Goal: Transaction & Acquisition: Book appointment/travel/reservation

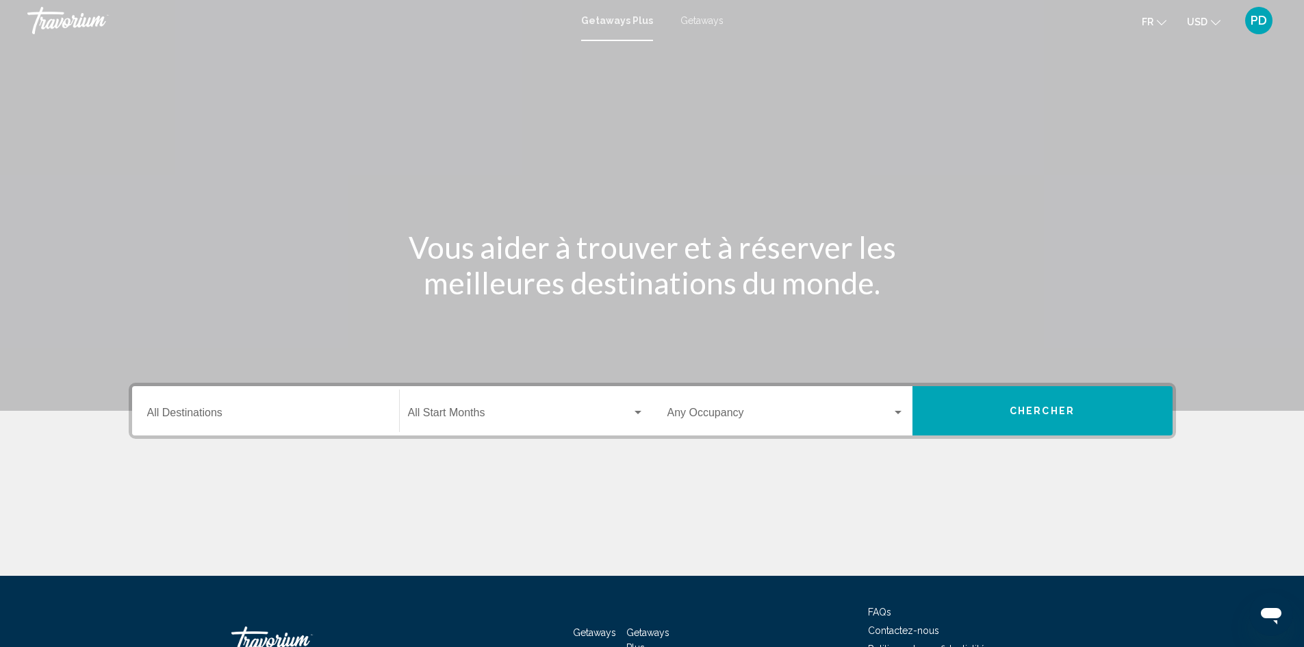
click at [316, 404] on div "Destination All Destinations" at bounding box center [265, 411] width 237 height 43
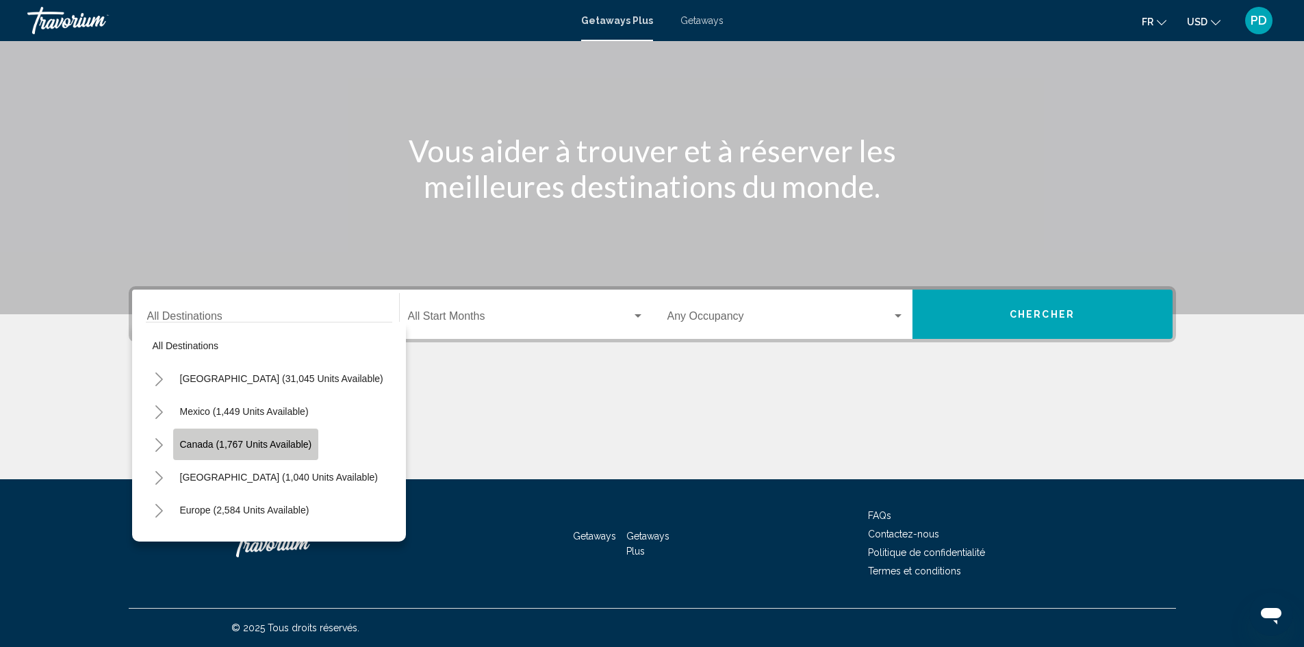
click at [221, 443] on span "Canada (1,767 units available)" at bounding box center [246, 444] width 132 height 11
type input "**********"
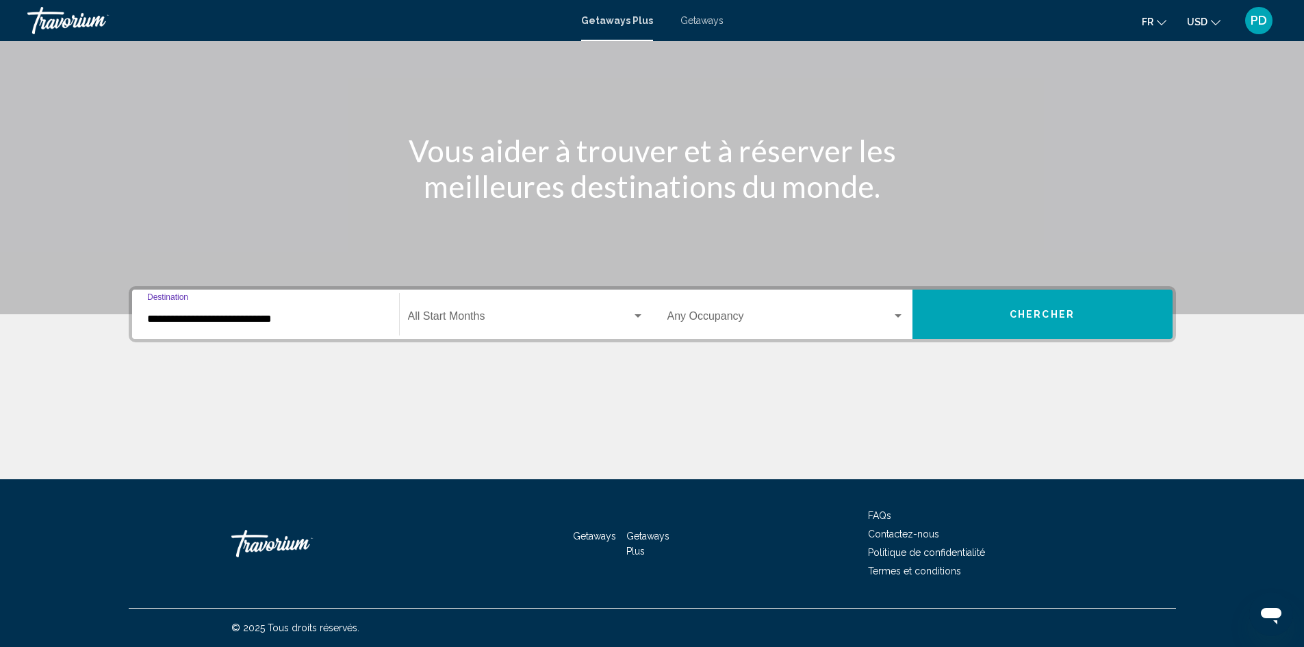
click at [474, 308] on div "Start Month All Start Months" at bounding box center [526, 314] width 236 height 43
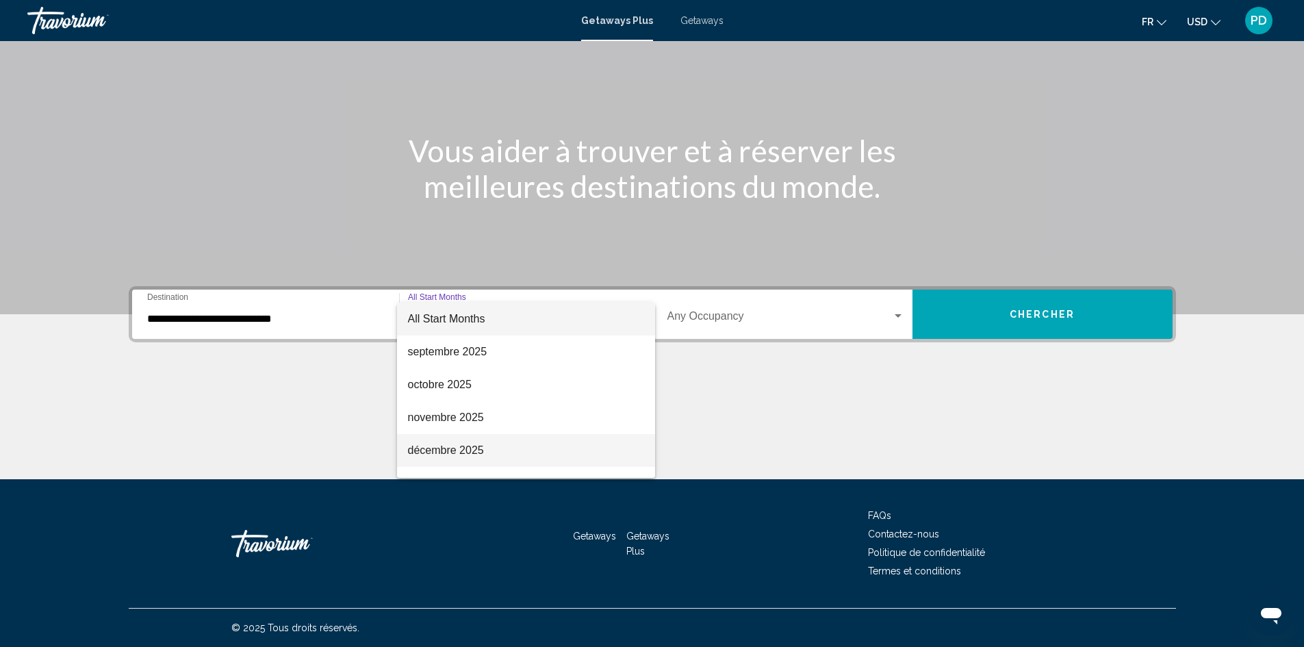
click at [475, 448] on span "décembre 2025" at bounding box center [526, 450] width 236 height 33
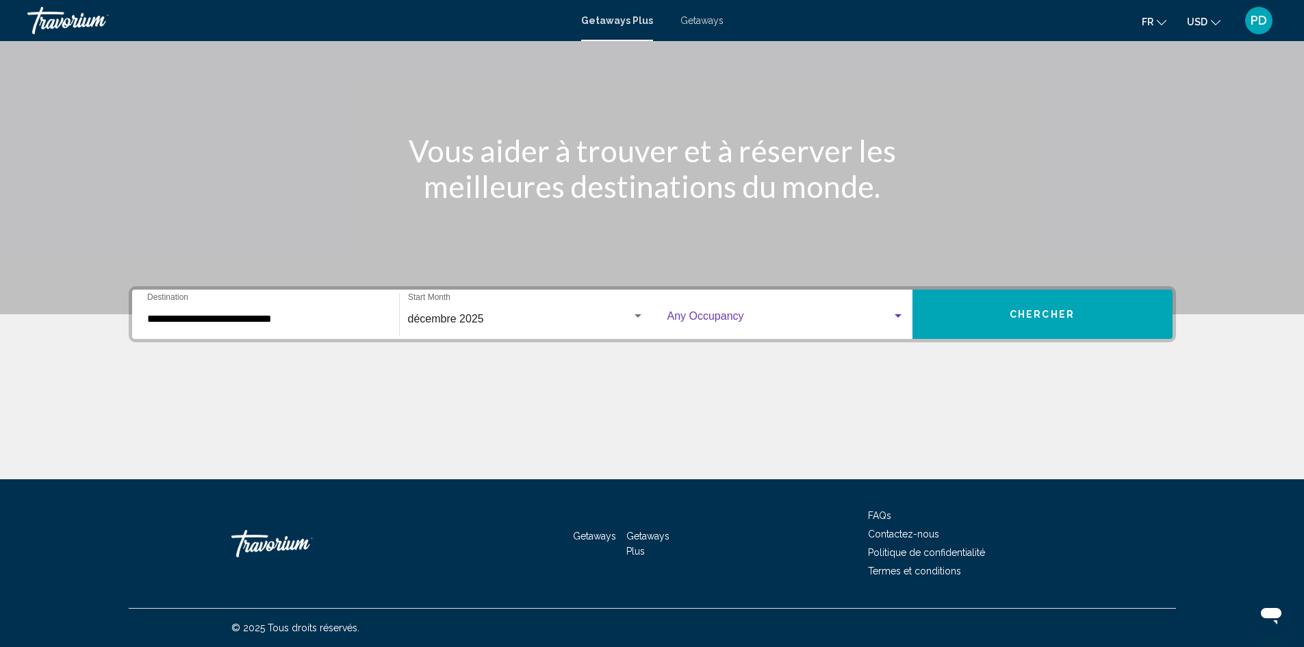
click at [745, 313] on span "Search widget" at bounding box center [779, 319] width 225 height 12
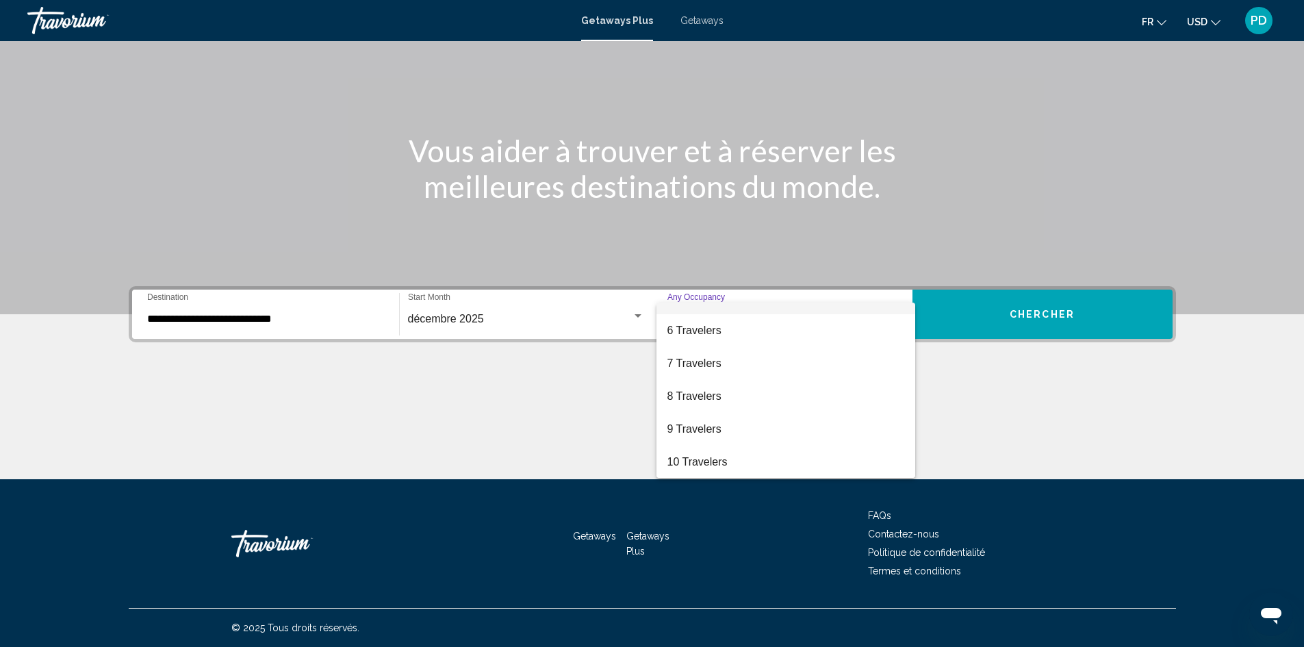
scroll to position [153, 0]
click at [715, 468] on span "10 Travelers" at bounding box center [785, 461] width 237 height 33
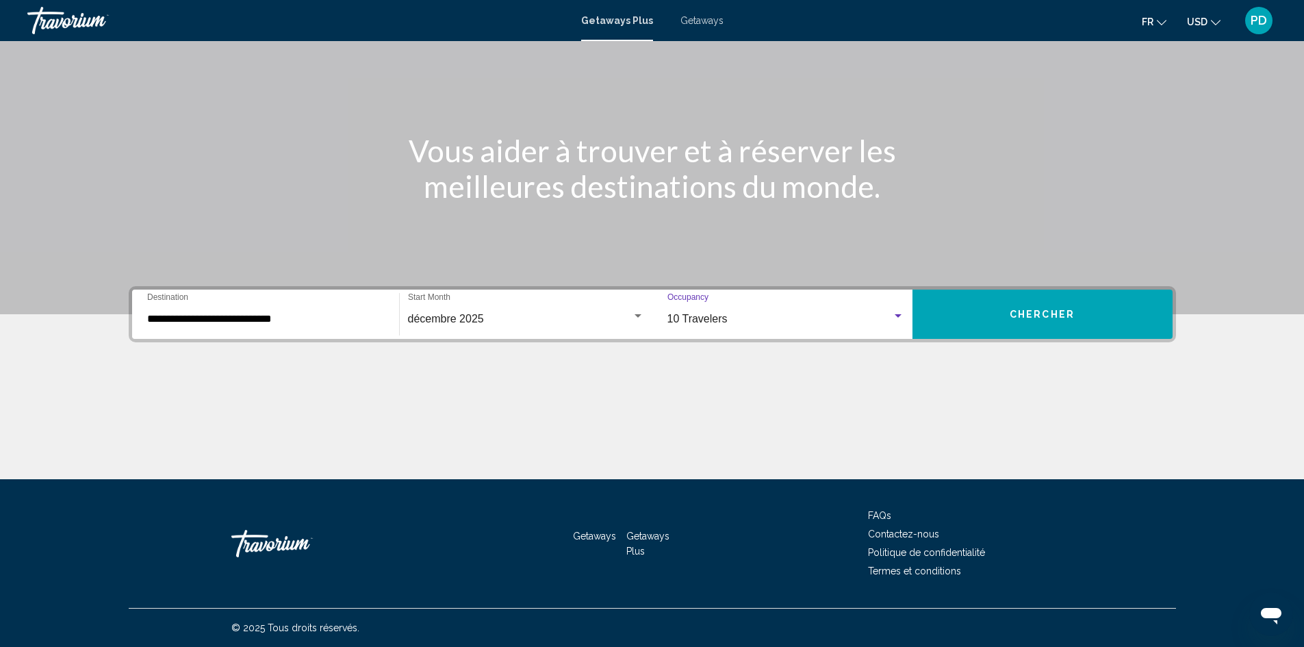
click at [1058, 311] on span "Chercher" at bounding box center [1042, 314] width 65 height 11
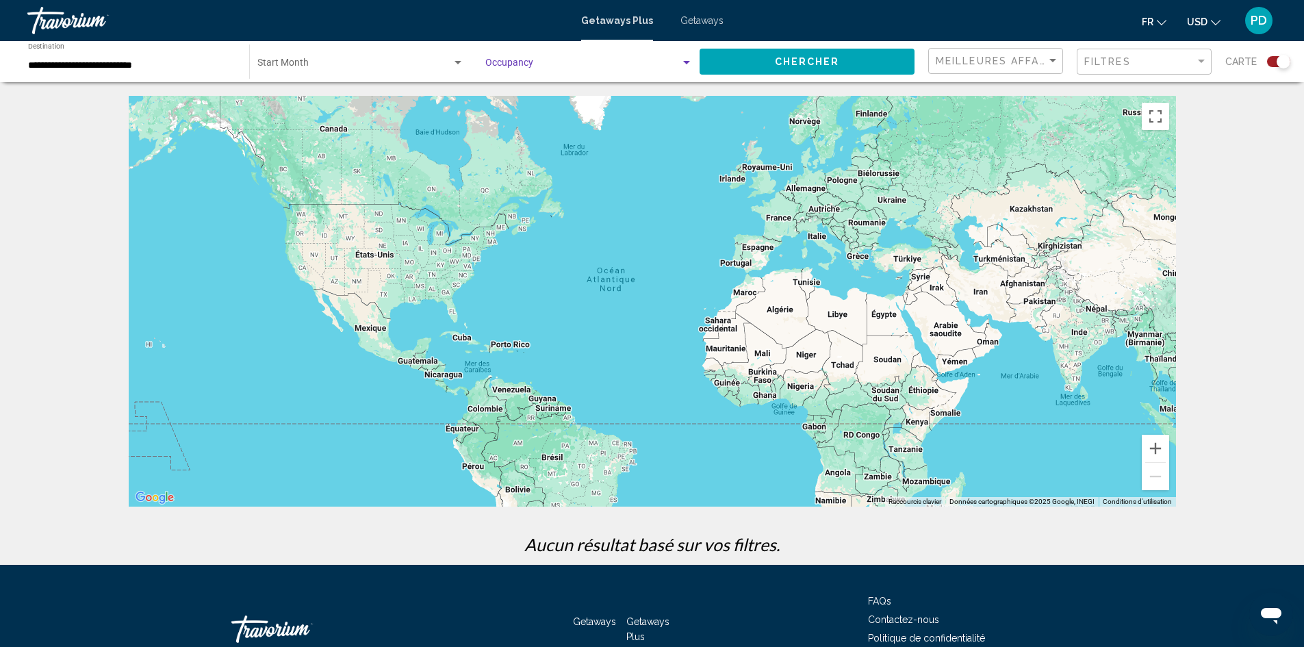
click at [539, 67] on span "Search widget" at bounding box center [582, 65] width 195 height 11
click at [400, 70] on div at bounding box center [652, 323] width 1304 height 647
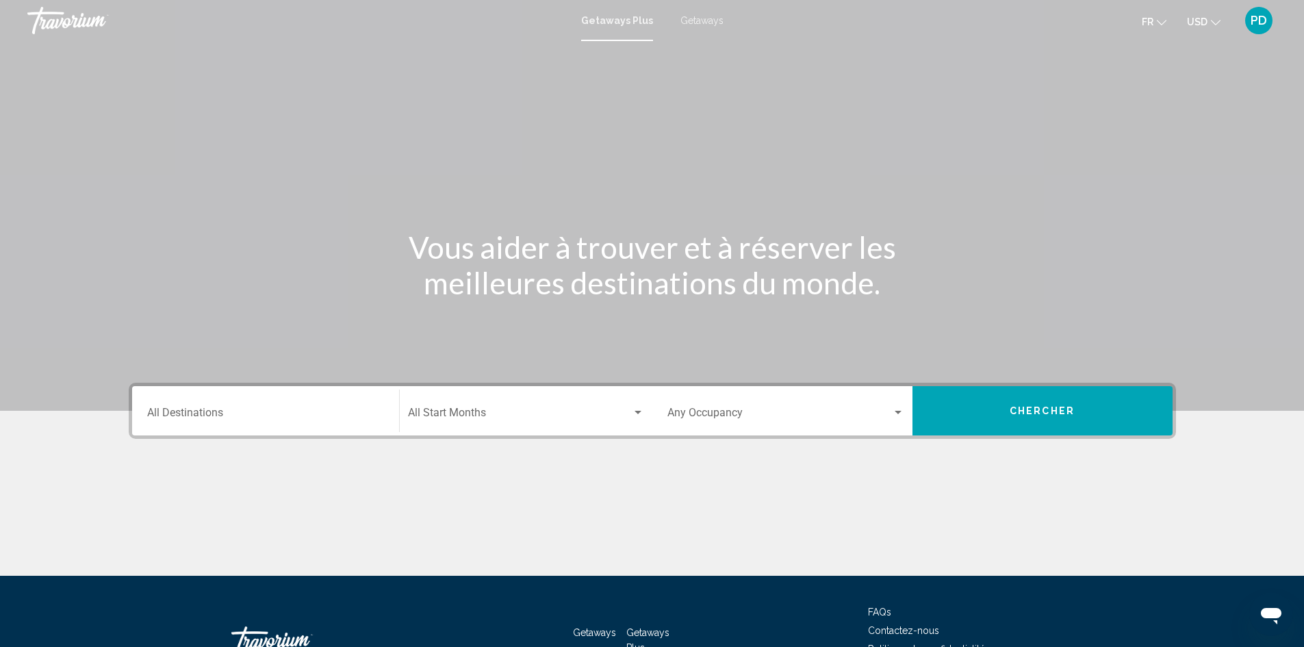
click at [739, 415] on span "Search widget" at bounding box center [779, 415] width 225 height 12
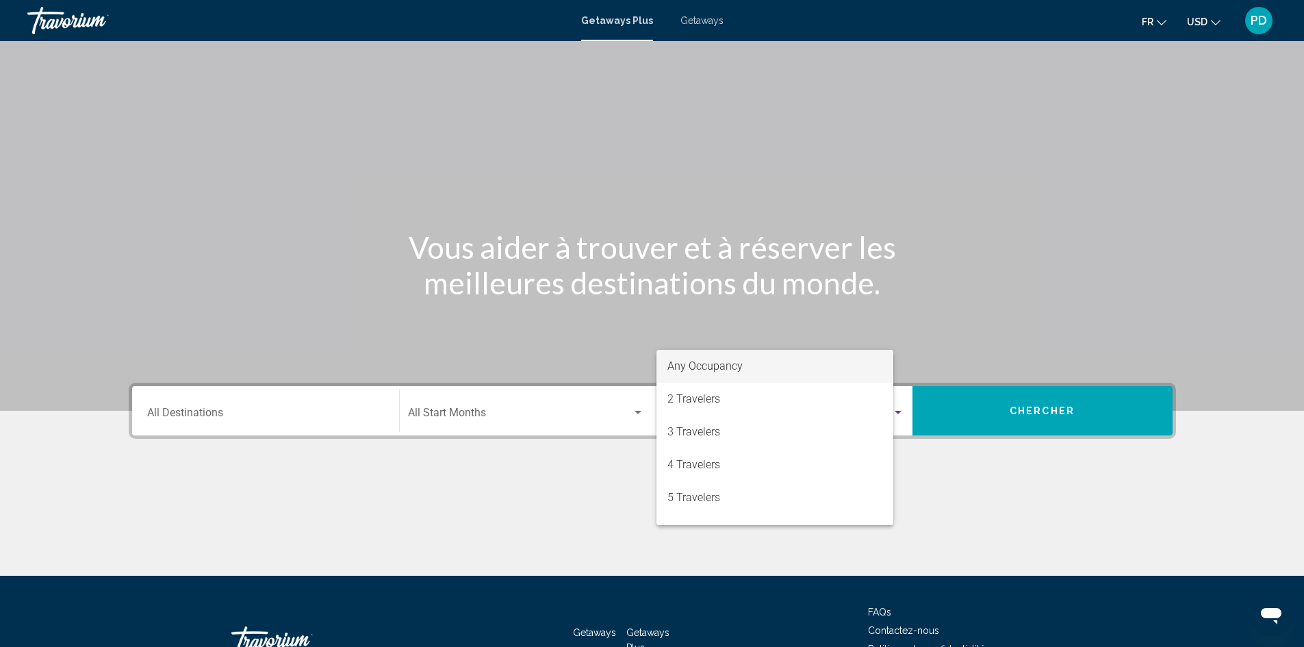
scroll to position [97, 0]
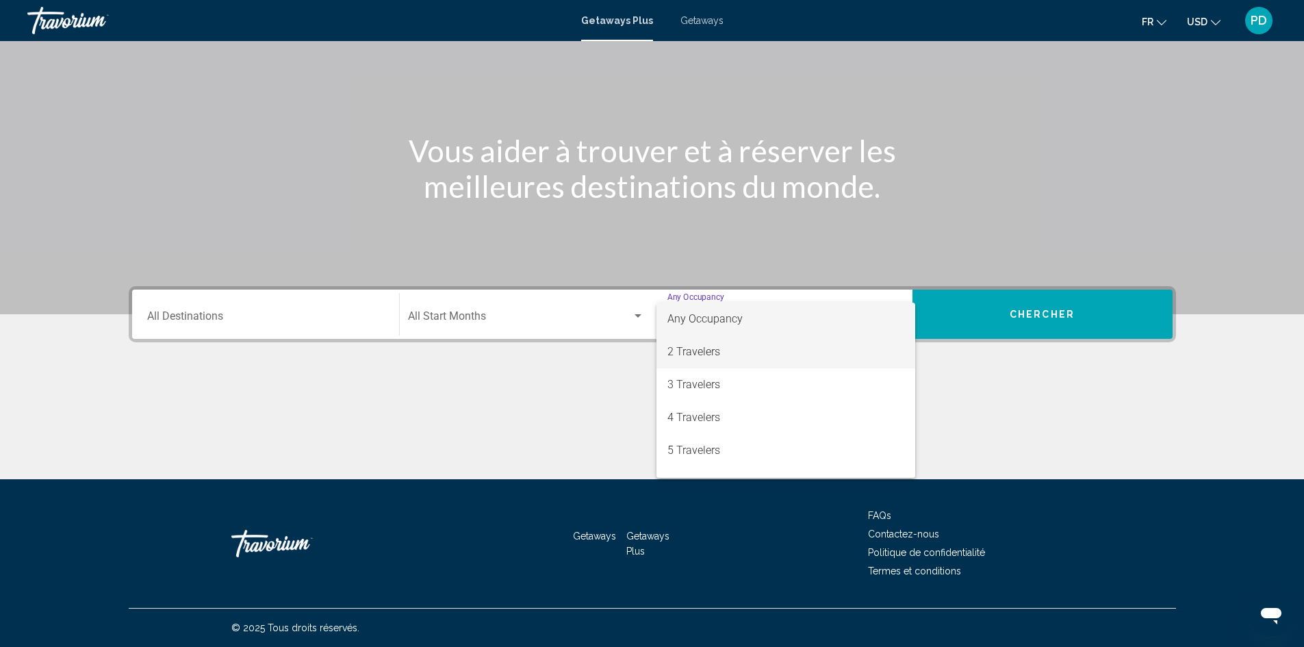
click at [702, 354] on span "2 Travelers" at bounding box center [785, 351] width 237 height 33
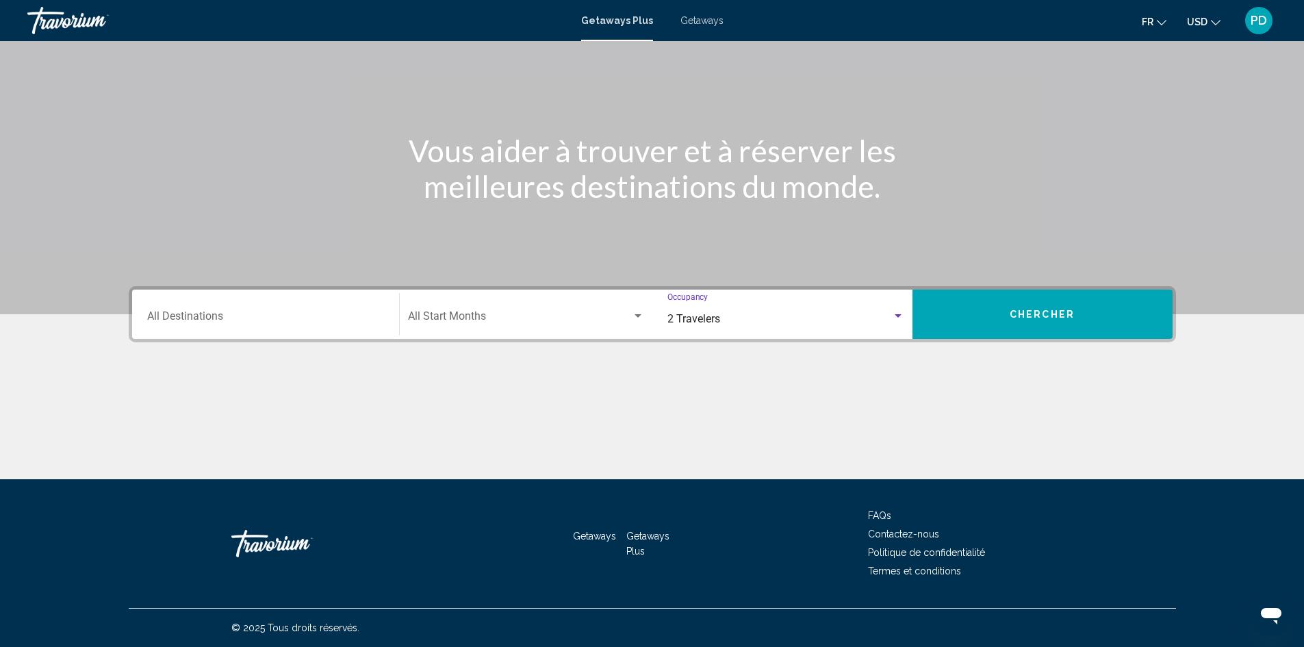
click at [280, 318] on input "Destination All Destinations" at bounding box center [265, 319] width 237 height 12
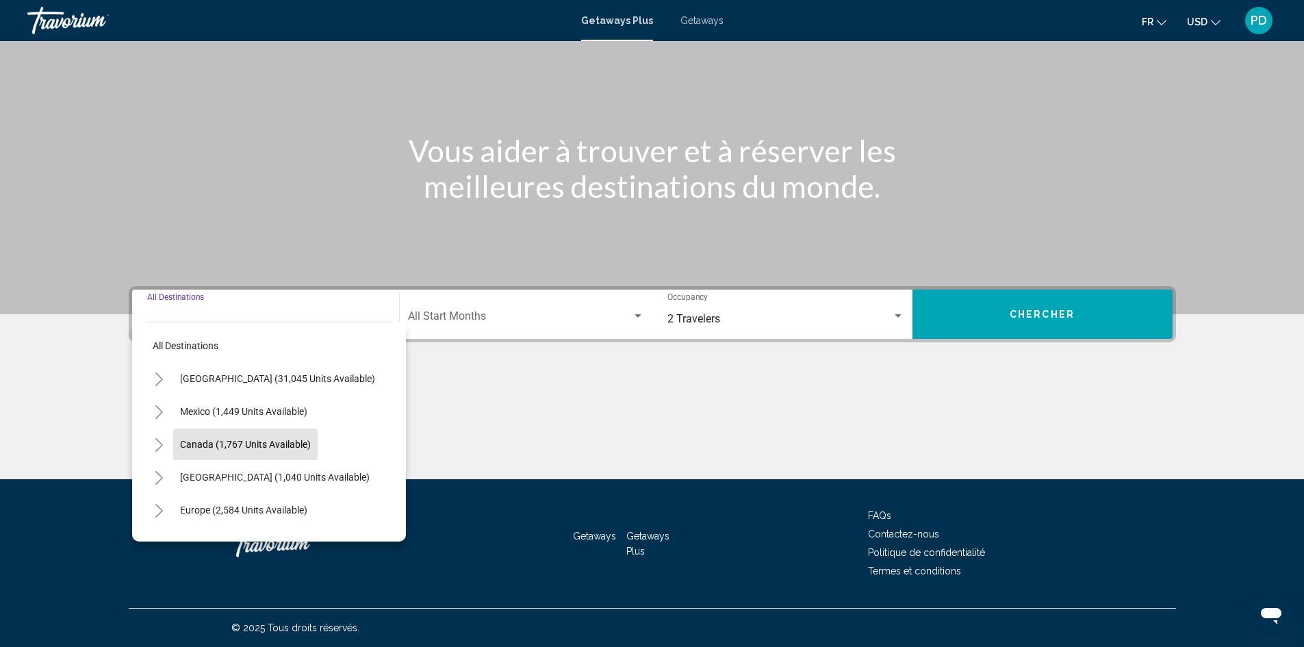
click at [251, 441] on span "Canada (1,767 units available)" at bounding box center [245, 444] width 131 height 11
type input "**********"
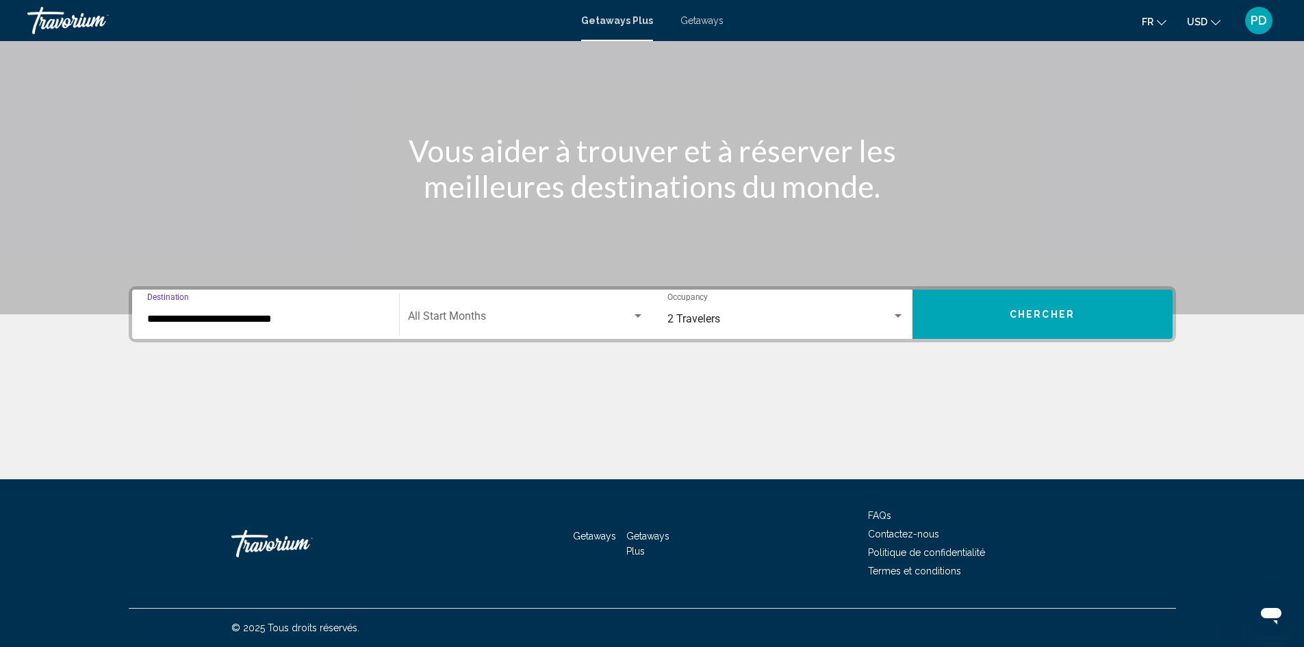
click at [525, 324] on span "Search widget" at bounding box center [520, 319] width 224 height 12
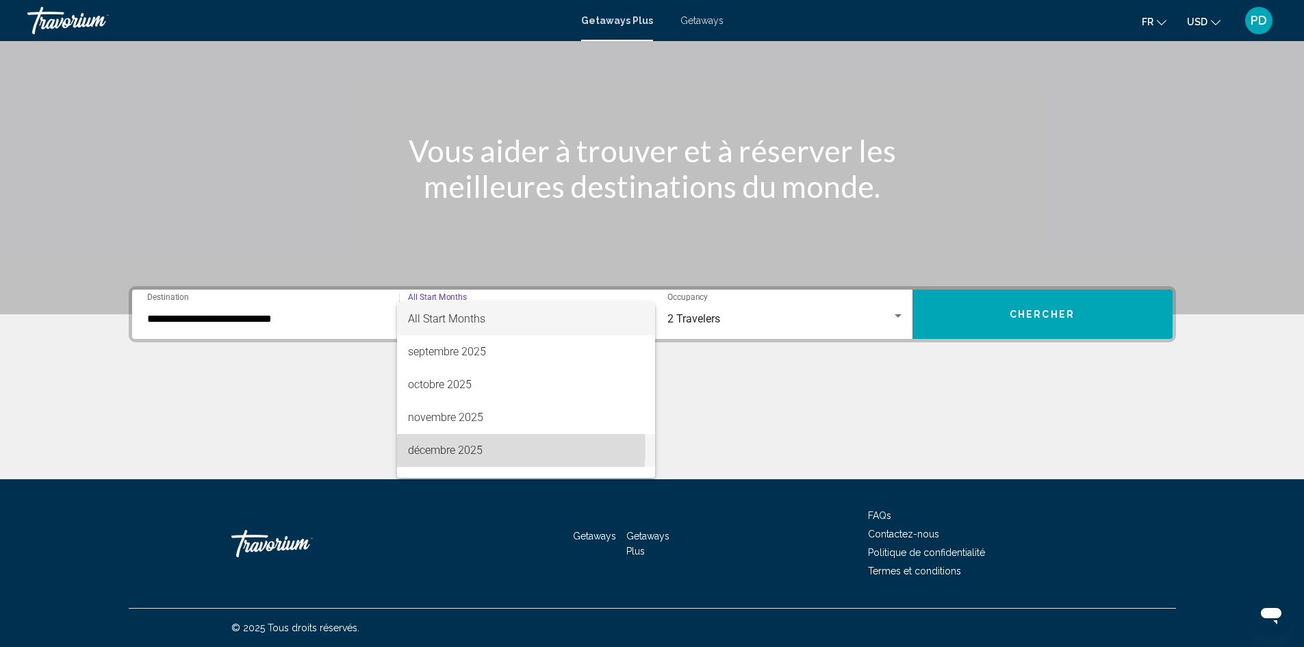
click at [475, 449] on span "décembre 2025" at bounding box center [526, 450] width 236 height 33
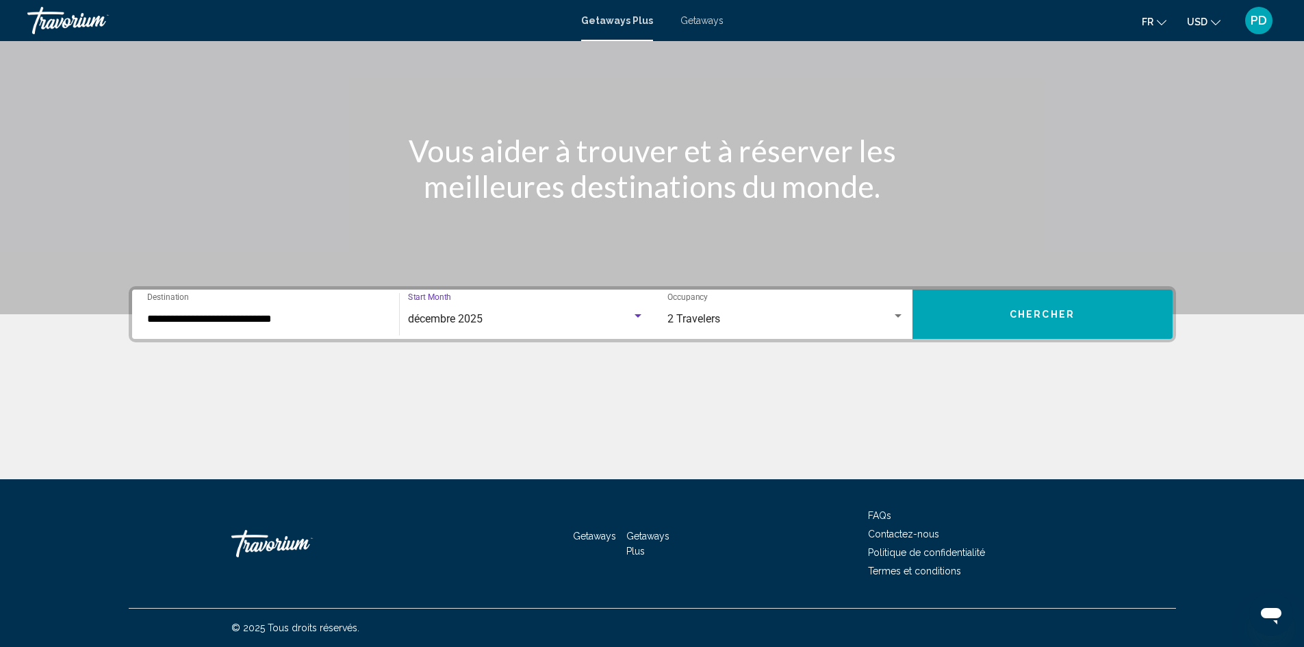
click at [1013, 309] on span "Chercher" at bounding box center [1042, 314] width 65 height 11
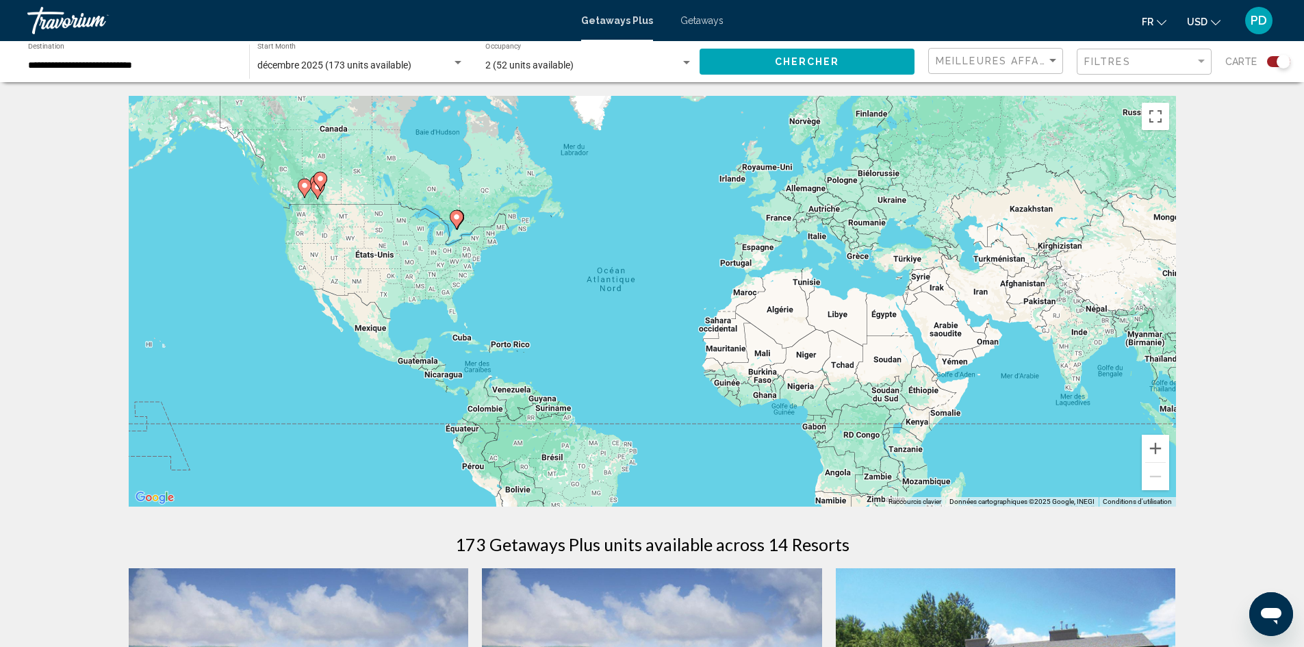
click at [455, 215] on image "Main content" at bounding box center [456, 217] width 8 height 8
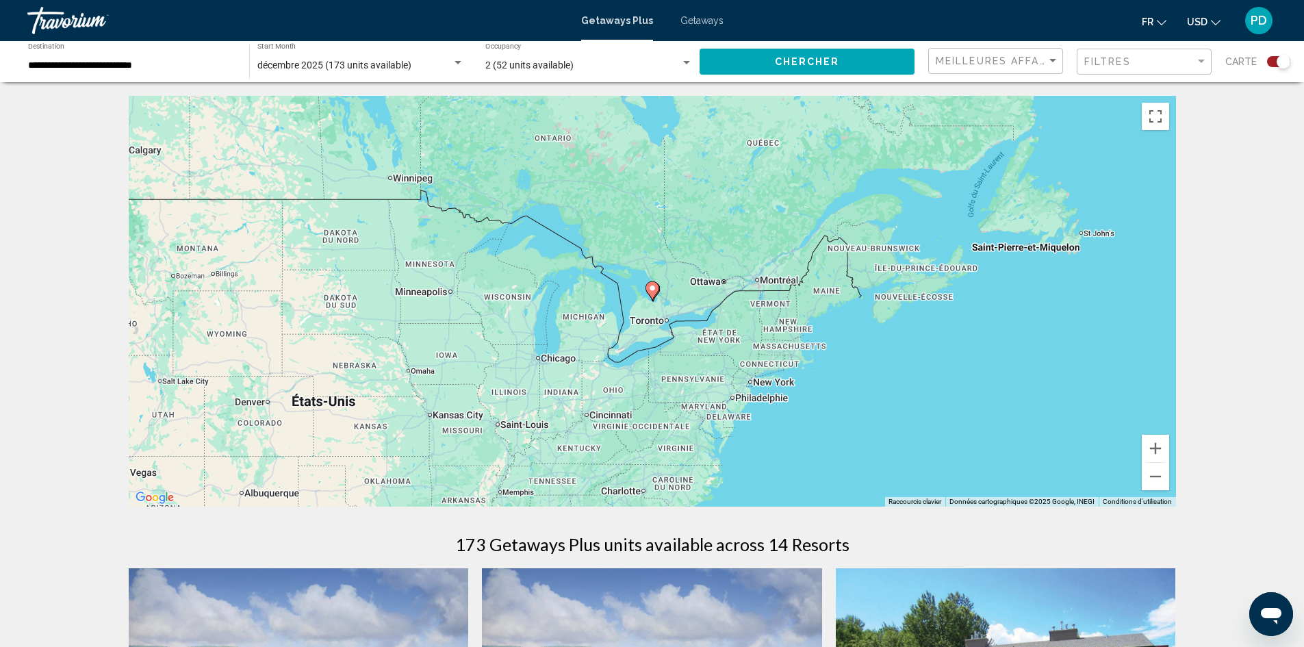
click at [653, 296] on icon "Main content" at bounding box center [652, 291] width 12 height 18
type input "**********"
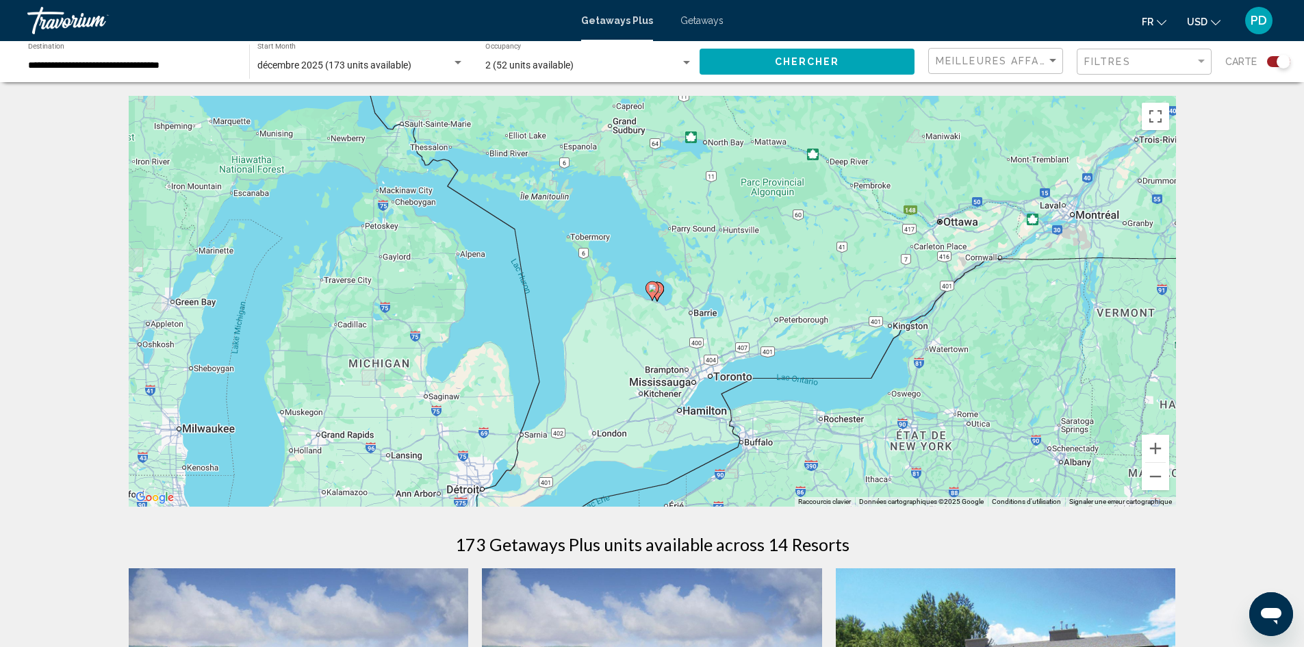
click at [655, 285] on image "Main content" at bounding box center [652, 288] width 8 height 8
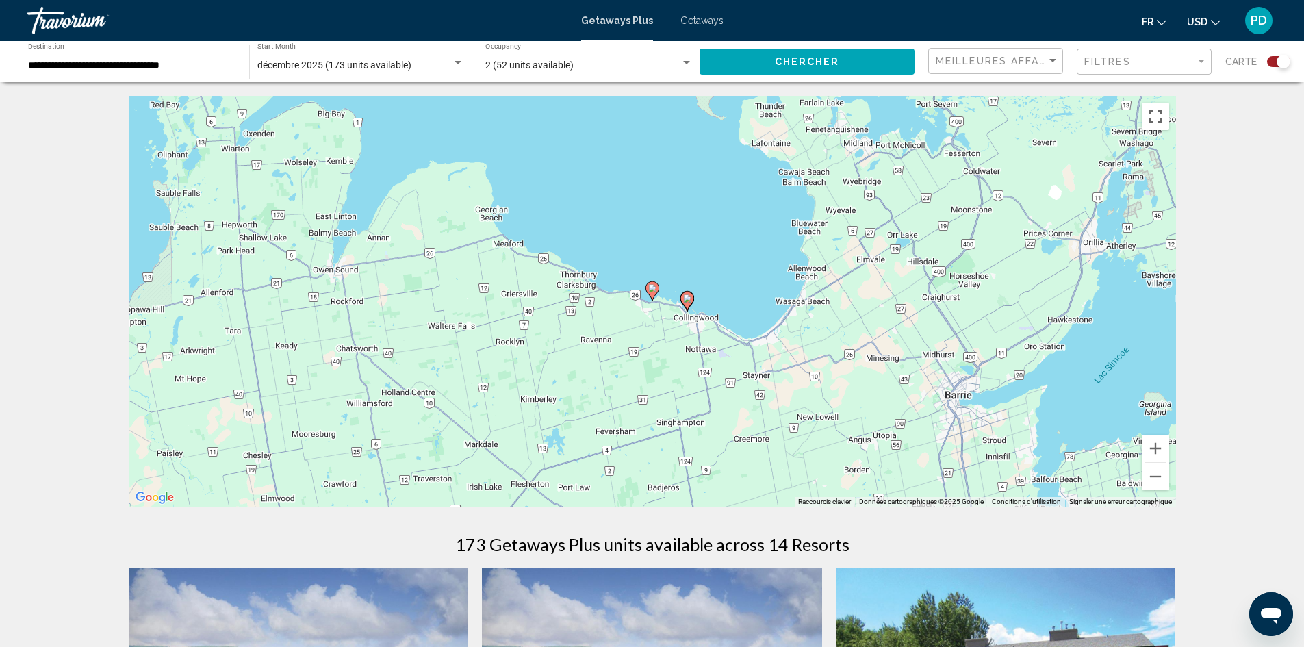
click at [690, 302] on image "Main content" at bounding box center [687, 298] width 8 height 8
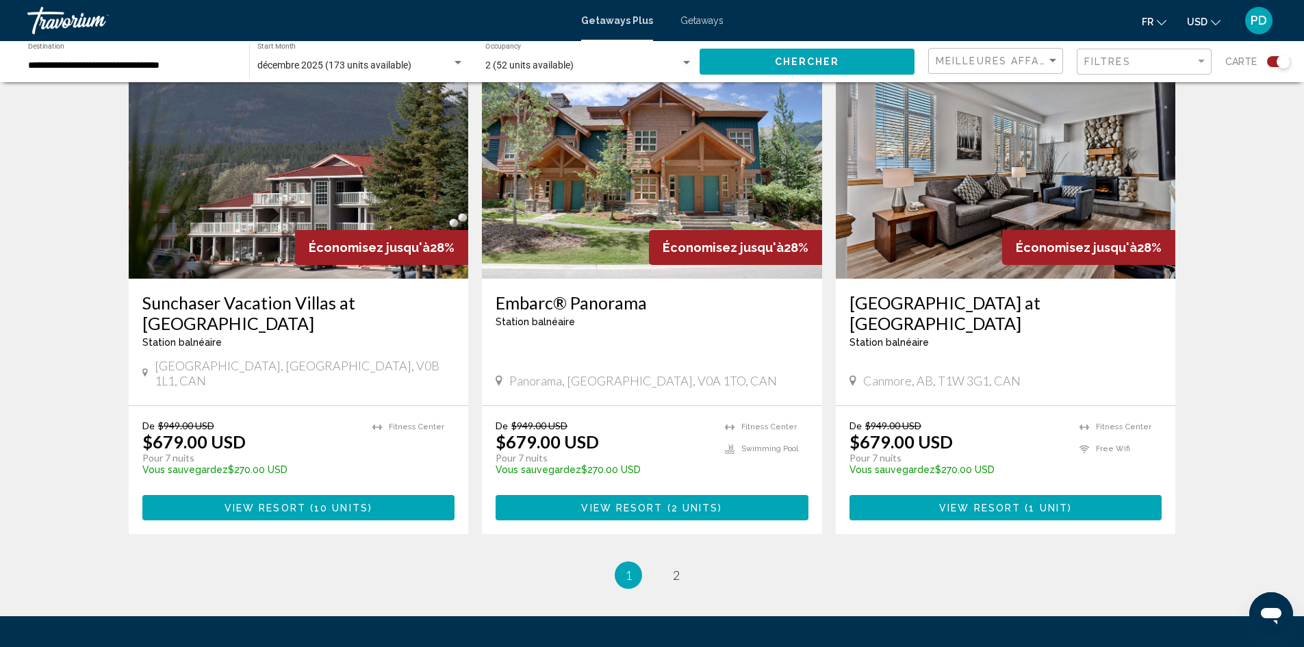
scroll to position [1985, 0]
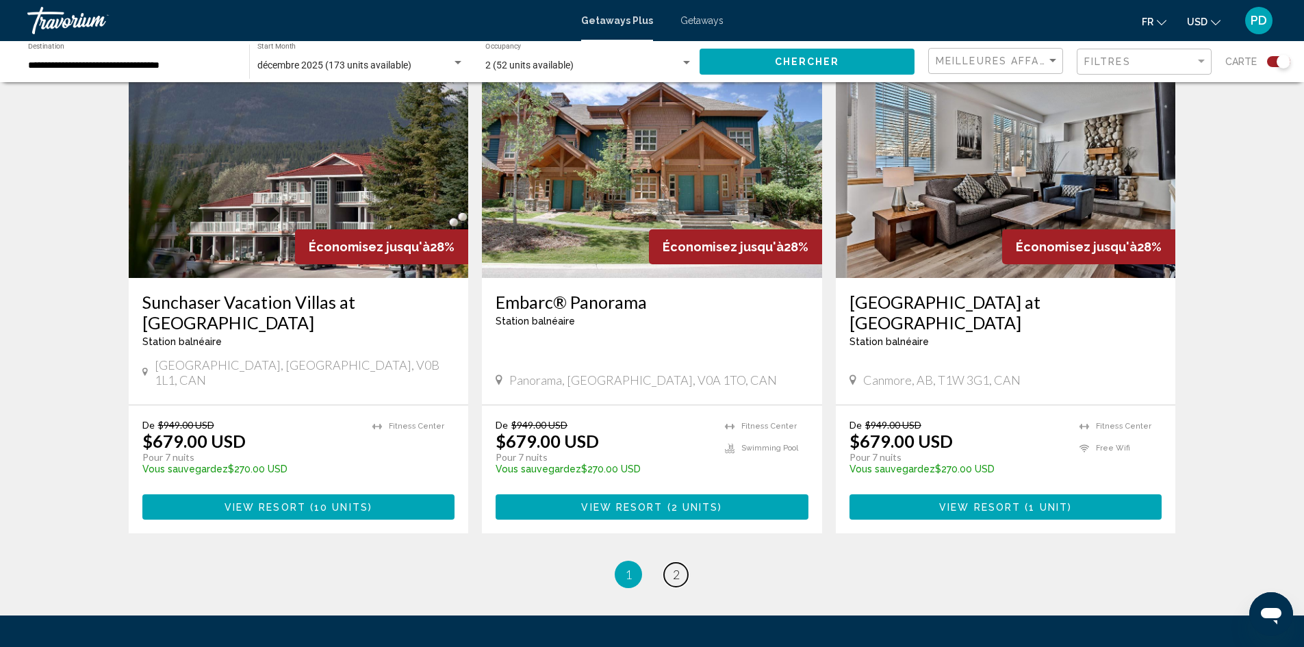
drag, startPoint x: 674, startPoint y: 524, endPoint x: 568, endPoint y: 528, distance: 106.2
click at [674, 567] on span "2" at bounding box center [676, 574] width 7 height 15
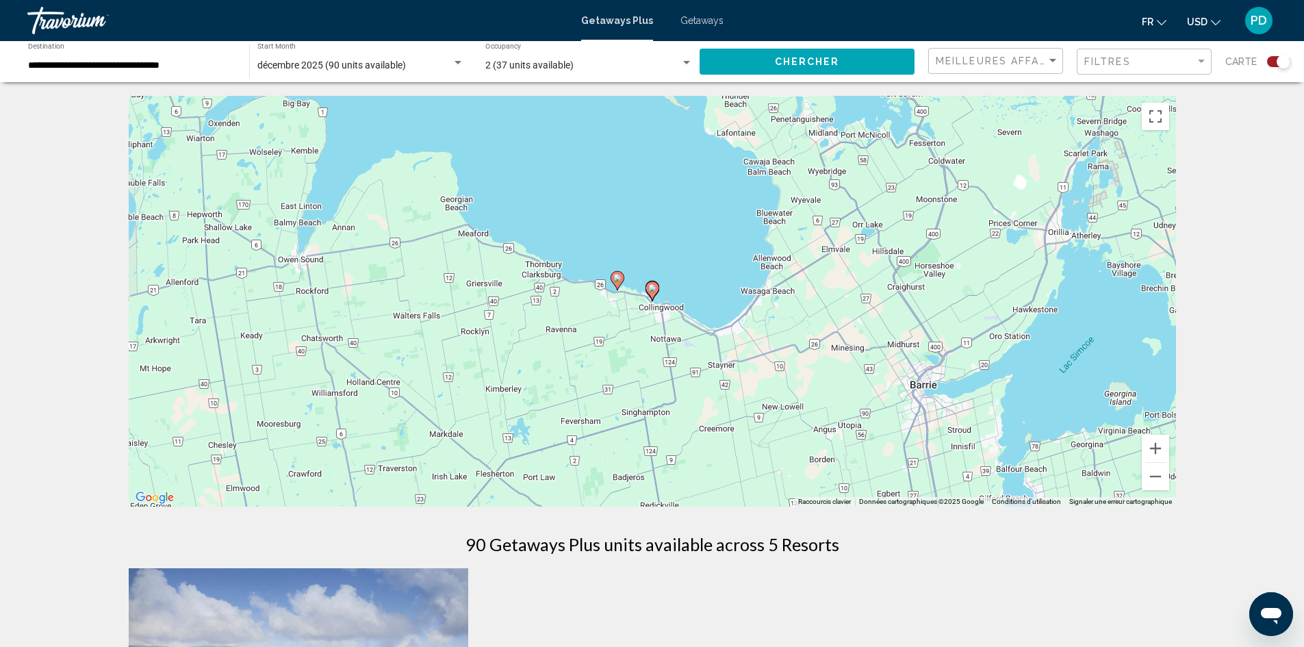
click at [620, 289] on gmp-advanced-marker "Main content" at bounding box center [618, 280] width 14 height 21
